Goal: Check status

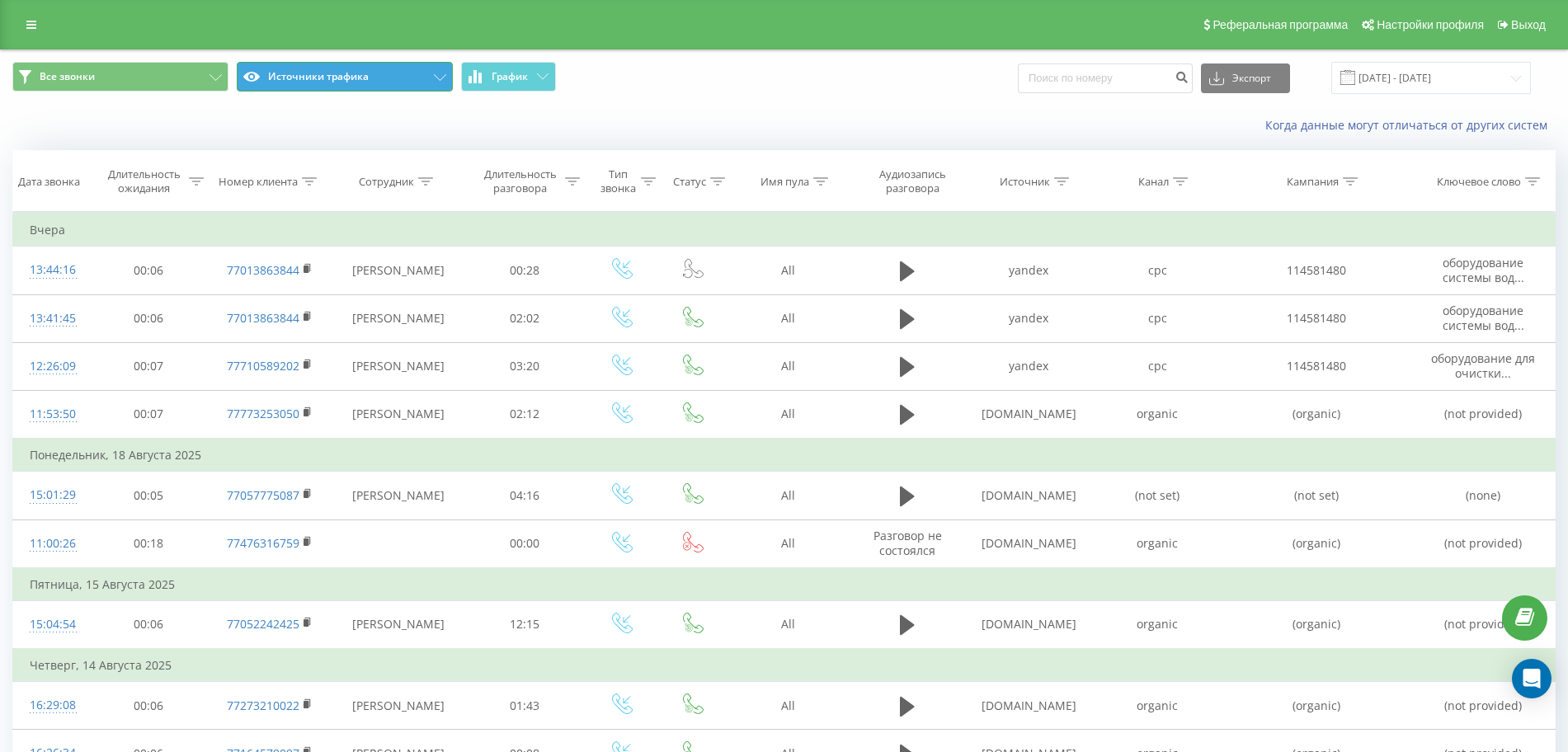
click at [438, 79] on icon at bounding box center [440, 78] width 13 height 7
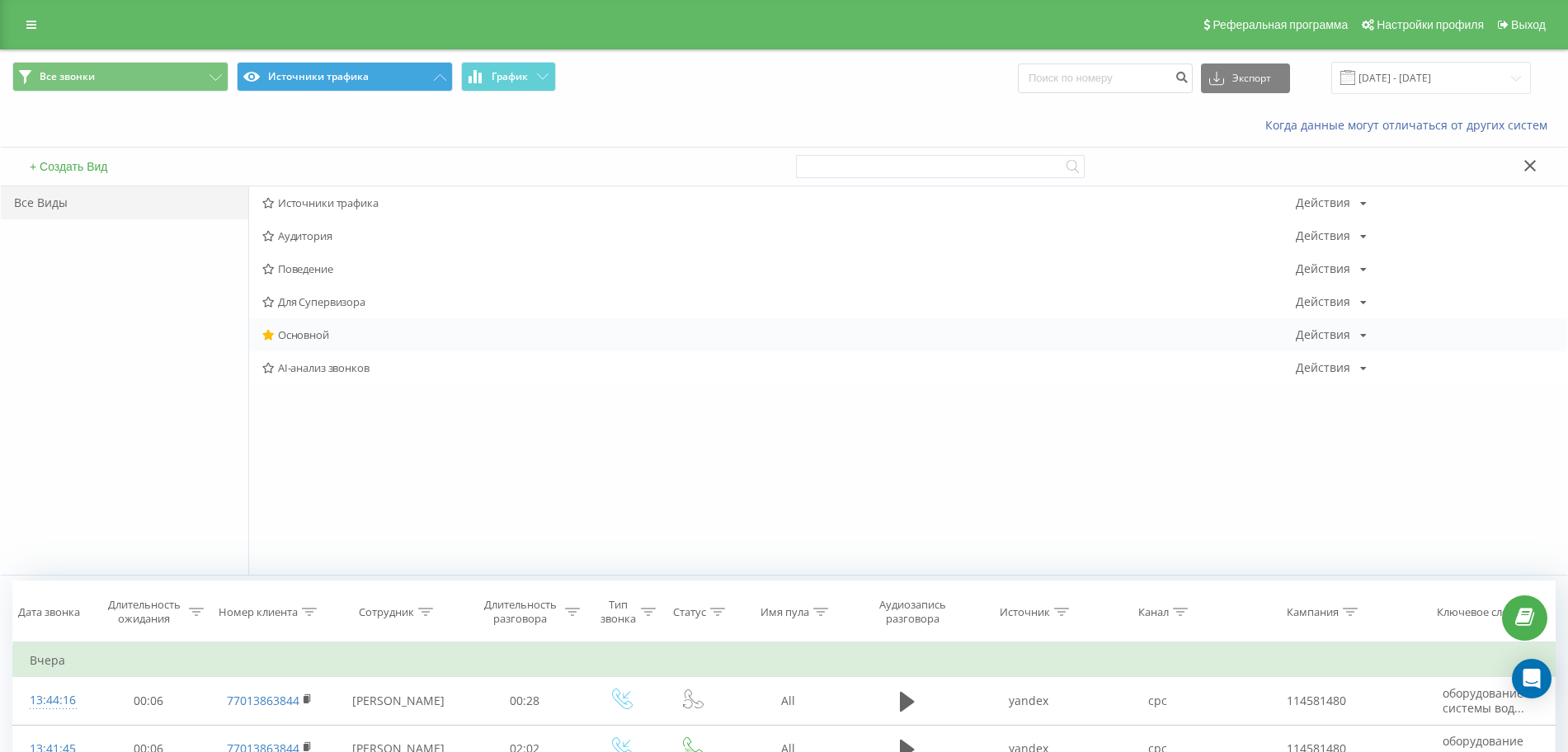
click at [303, 331] on span "Основной" at bounding box center [779, 335] width 1033 height 12
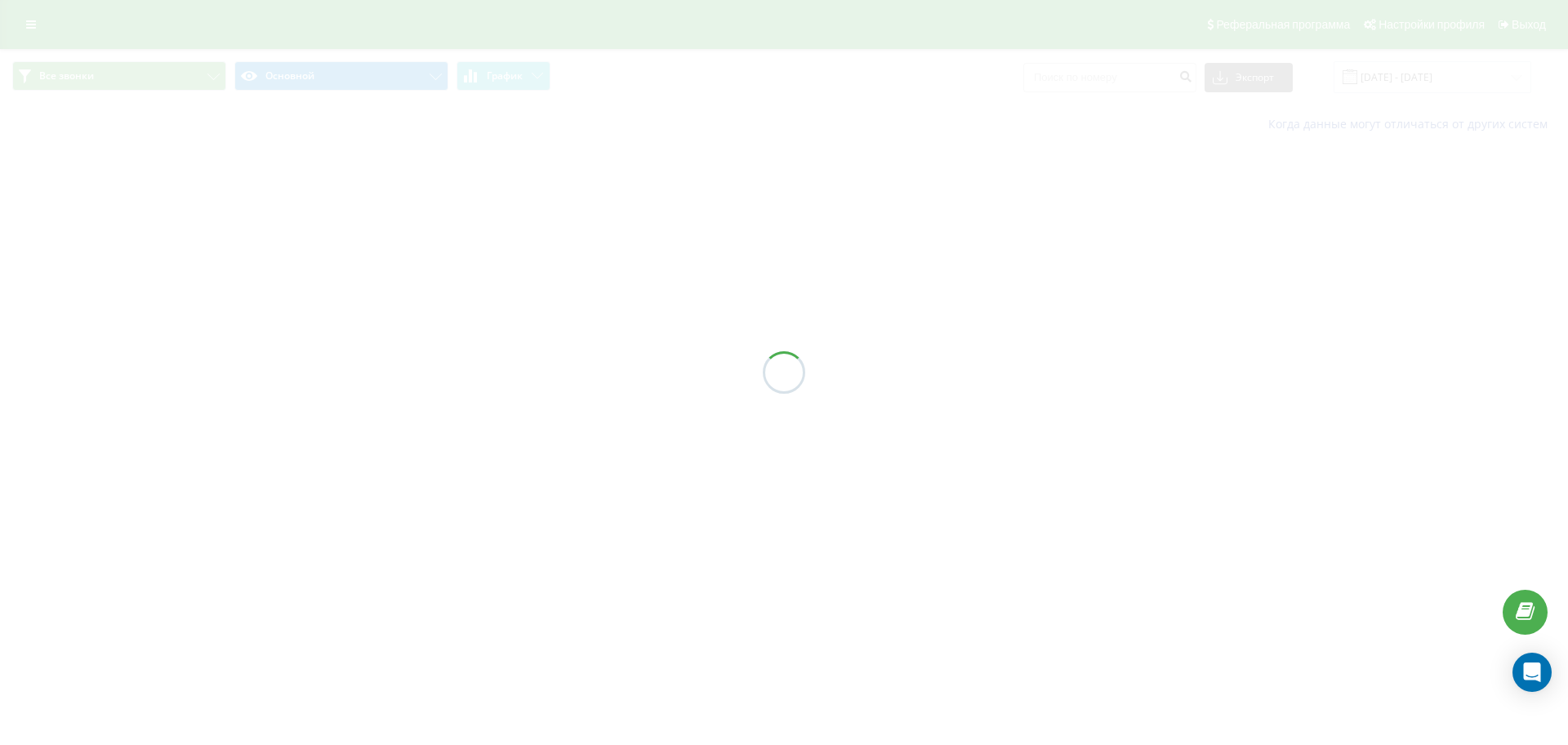
click at [1501, 80] on div at bounding box center [784, 372] width 1568 height 745
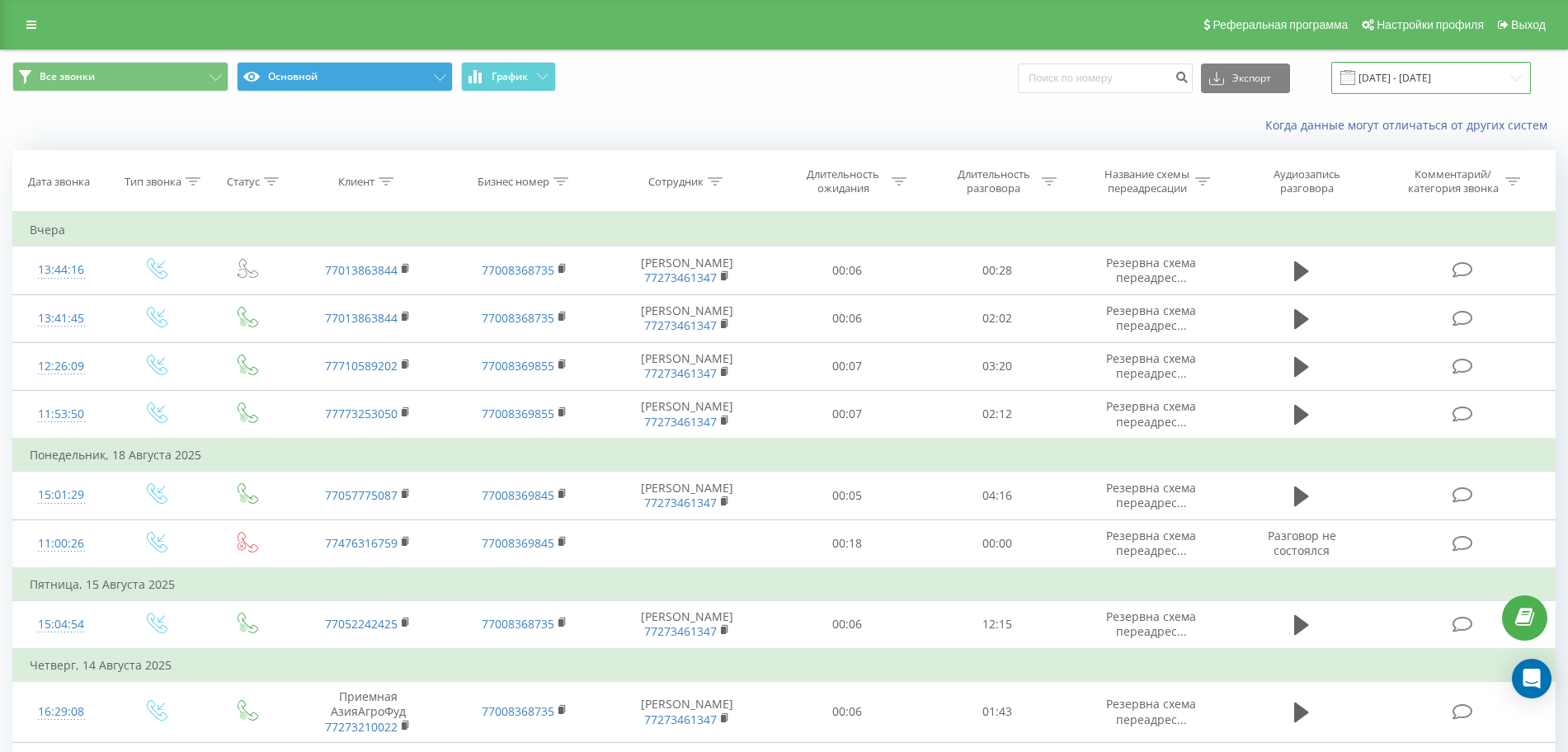
click at [1501, 88] on input "[DATE] - [DATE]" at bounding box center [1431, 78] width 200 height 32
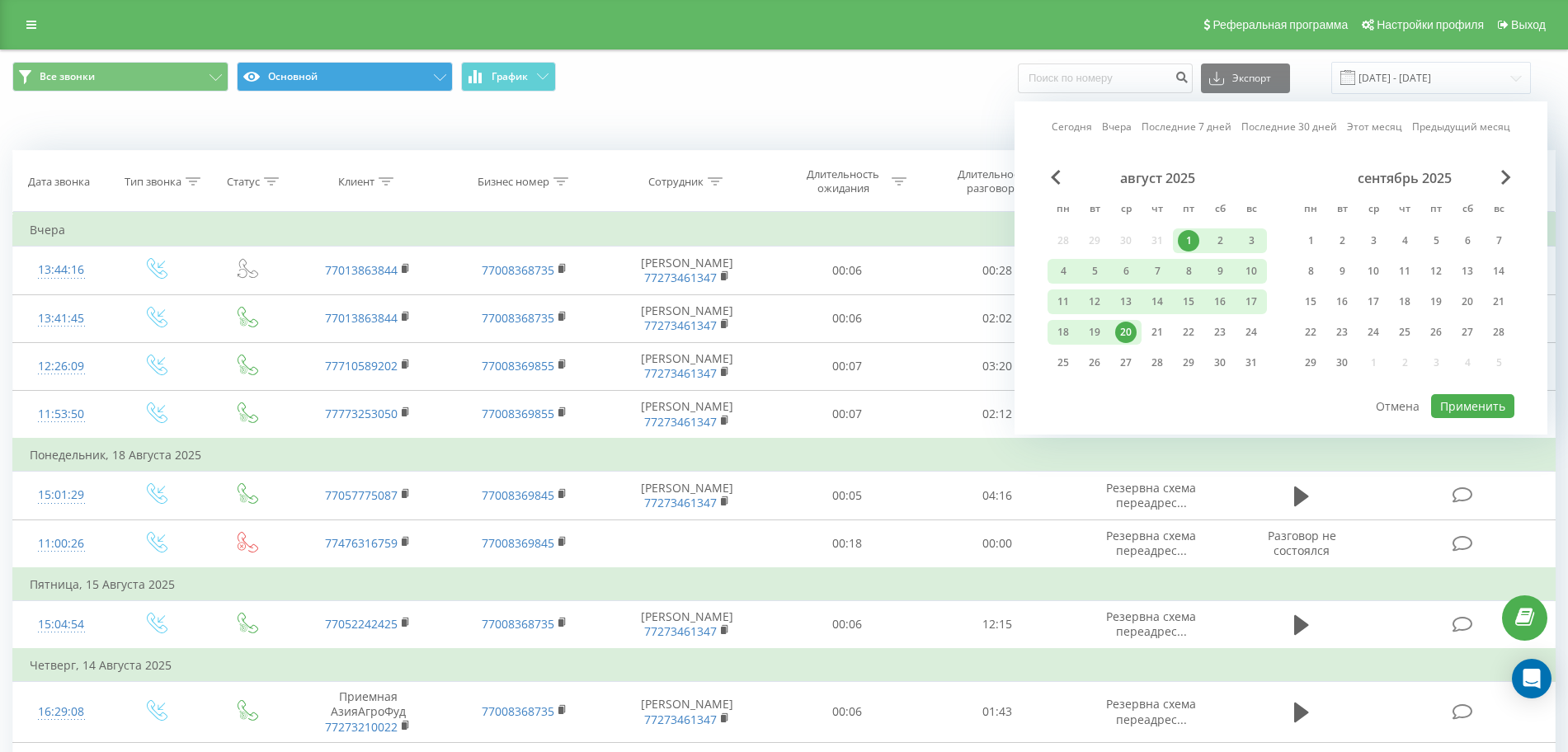
click at [1196, 241] on div "1" at bounding box center [1189, 241] width 22 height 22
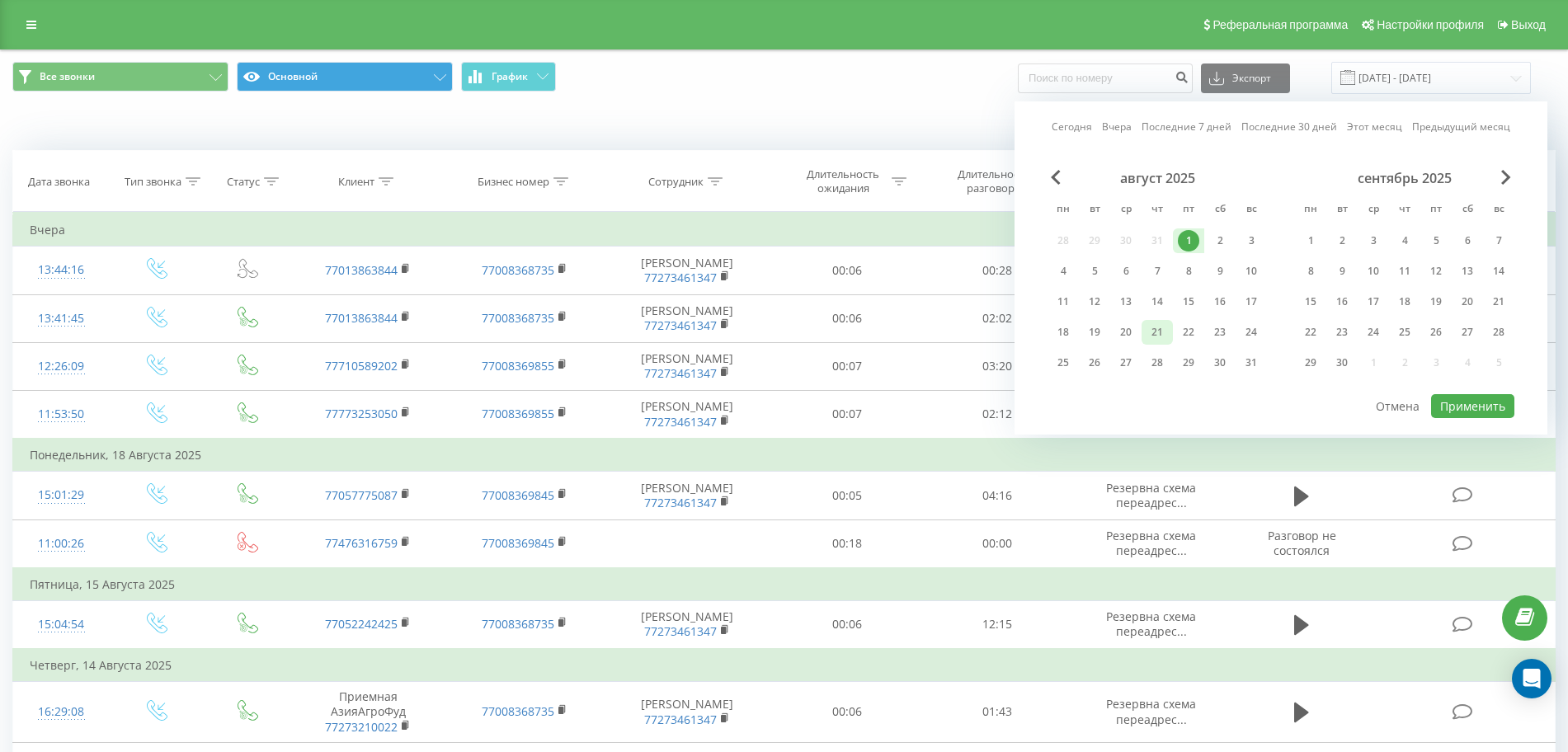
click at [1161, 325] on div "21" at bounding box center [1157, 332] width 22 height 22
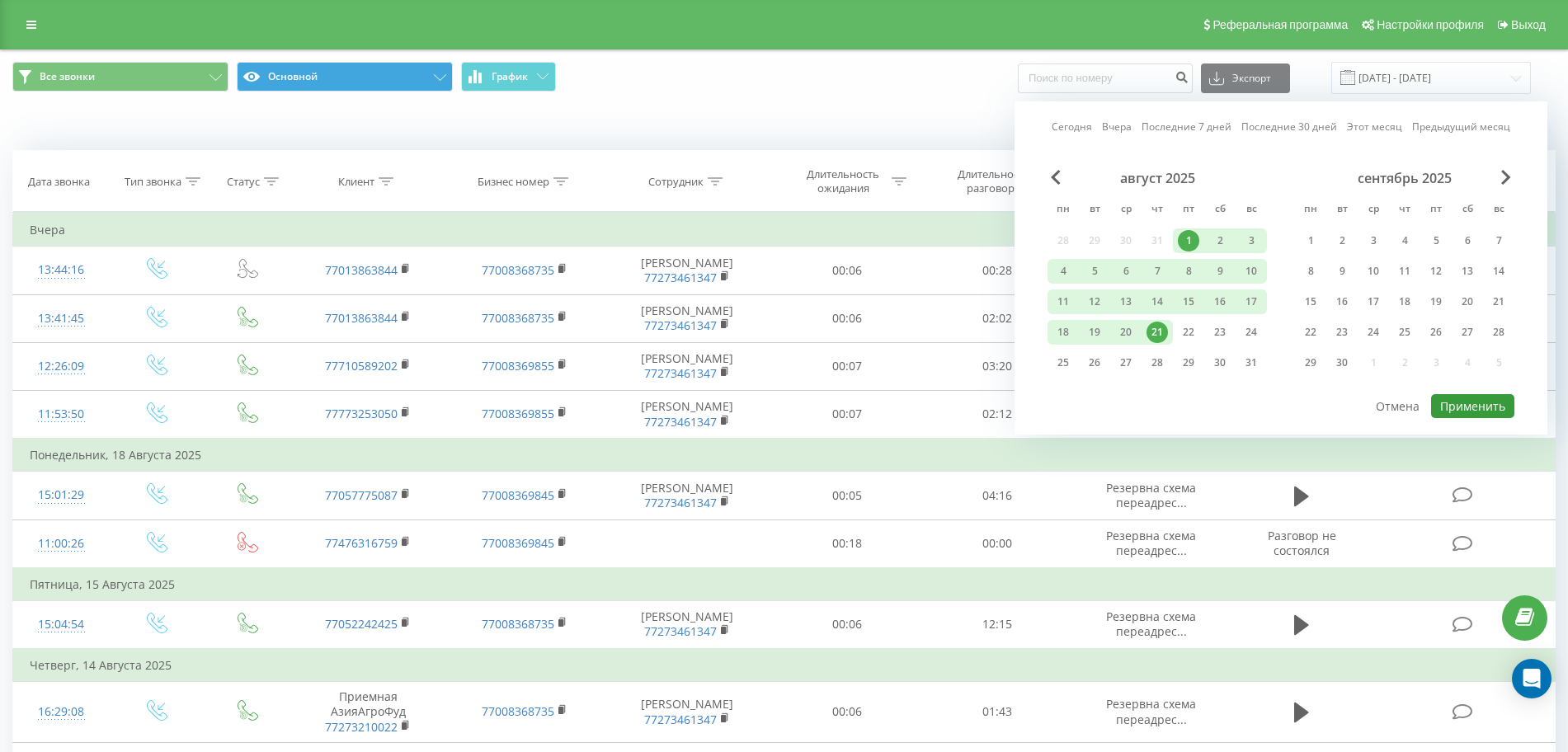
click at [1486, 412] on button "Применить" at bounding box center [1473, 406] width 84 height 24
type input "[DATE] - [DATE]"
